Goal: Navigation & Orientation: Find specific page/section

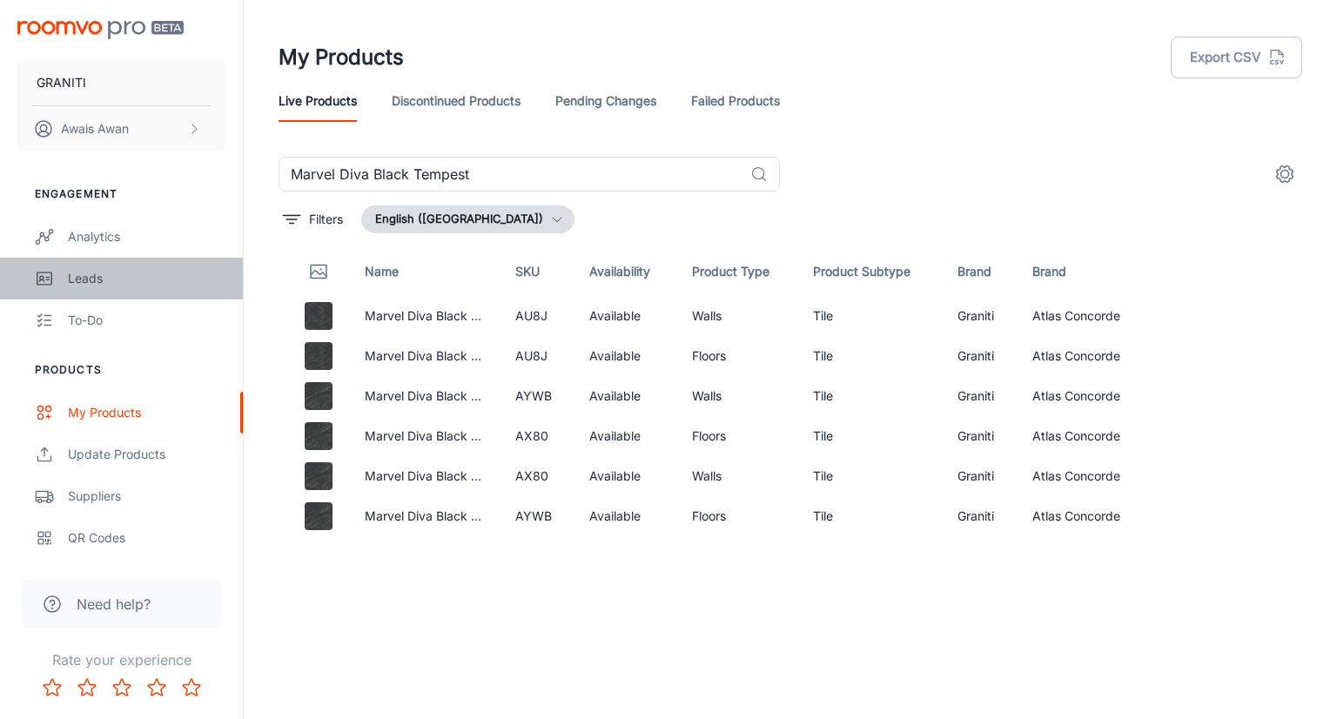
click at [138, 292] on link "Leads" at bounding box center [121, 279] width 243 height 42
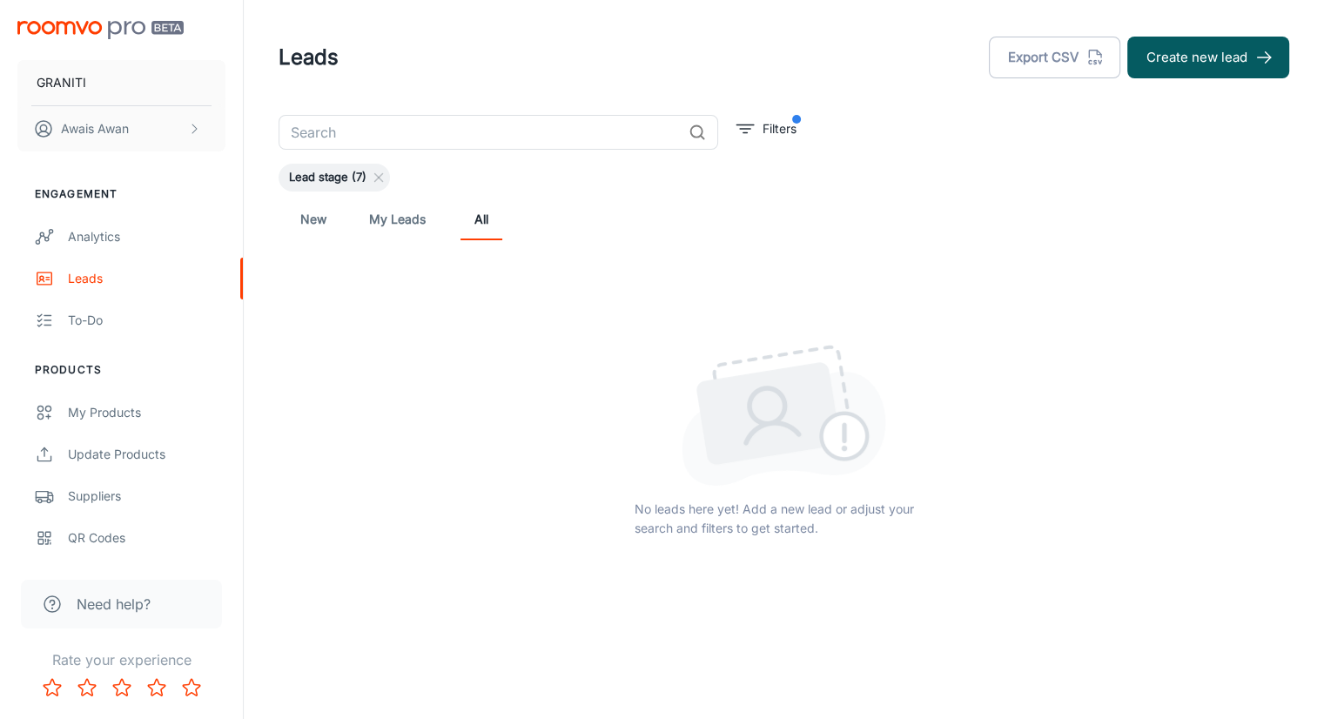
click at [369, 180] on span "Lead stage (7)" at bounding box center [327, 177] width 98 height 17
drag, startPoint x: 385, startPoint y: 186, endPoint x: 375, endPoint y: 175, distance: 15.4
click at [375, 175] on div "Lead stage (7)" at bounding box center [783, 178] width 1010 height 28
click at [375, 175] on icon at bounding box center [379, 178] width 14 height 14
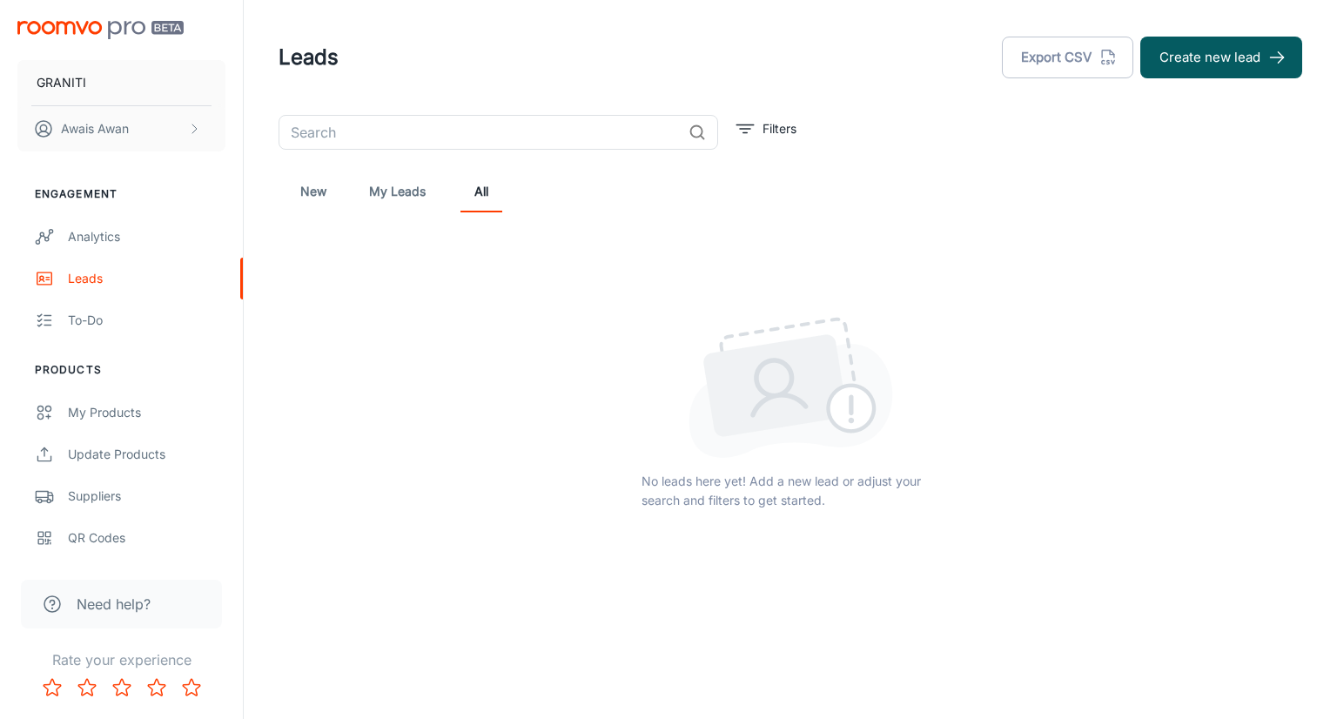
click at [320, 196] on link "New" at bounding box center [313, 192] width 42 height 42
click at [379, 192] on link "My Leads" at bounding box center [397, 192] width 57 height 42
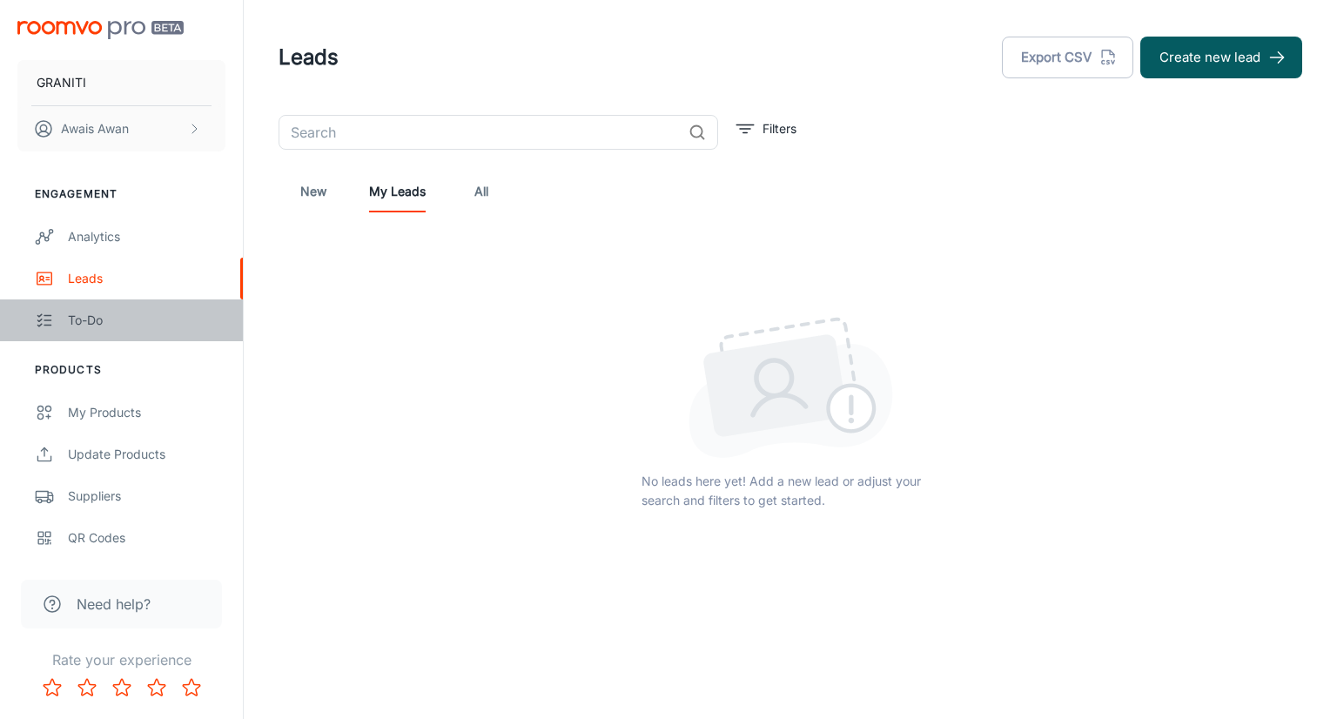
click at [110, 338] on link "To-do" at bounding box center [121, 320] width 243 height 42
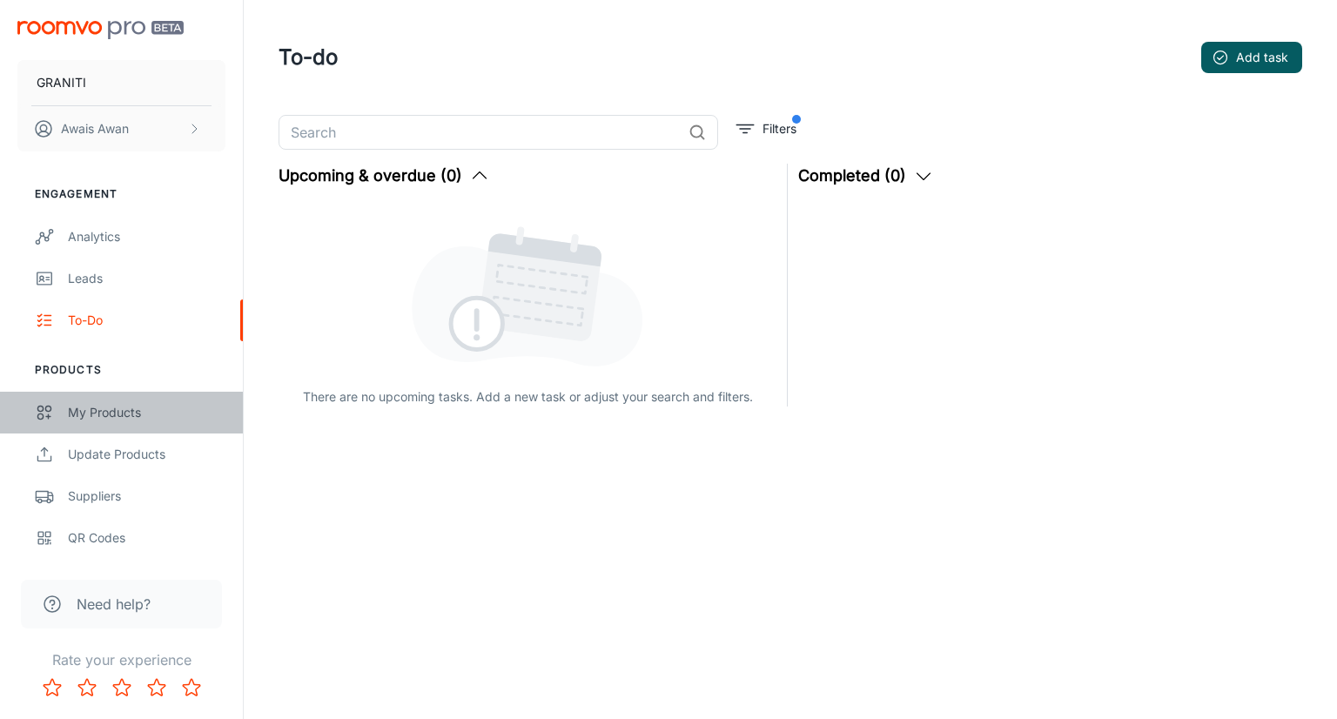
click at [133, 421] on div "My Products" at bounding box center [147, 412] width 158 height 19
